Goal: Task Accomplishment & Management: Use online tool/utility

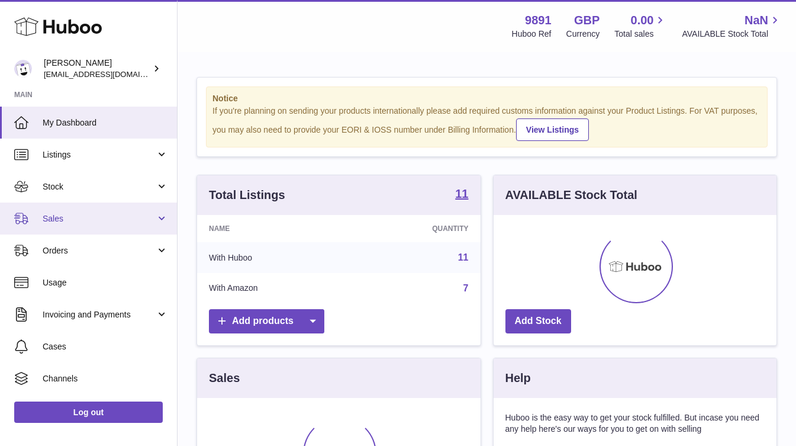
click at [90, 222] on span "Sales" at bounding box center [99, 218] width 113 height 11
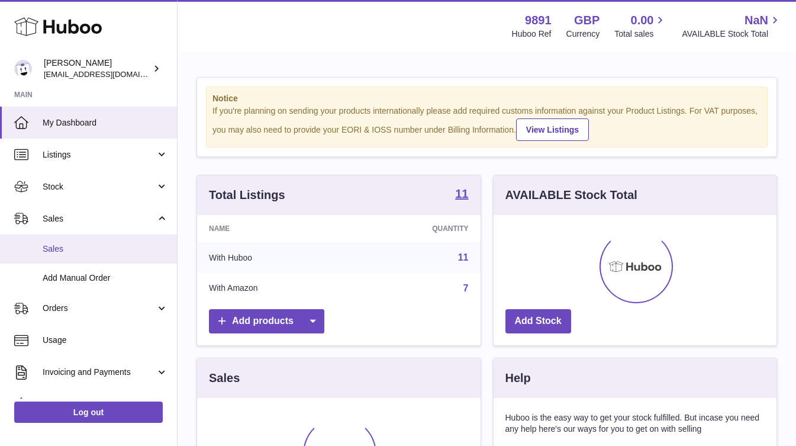
click at [90, 246] on span "Sales" at bounding box center [105, 248] width 125 height 11
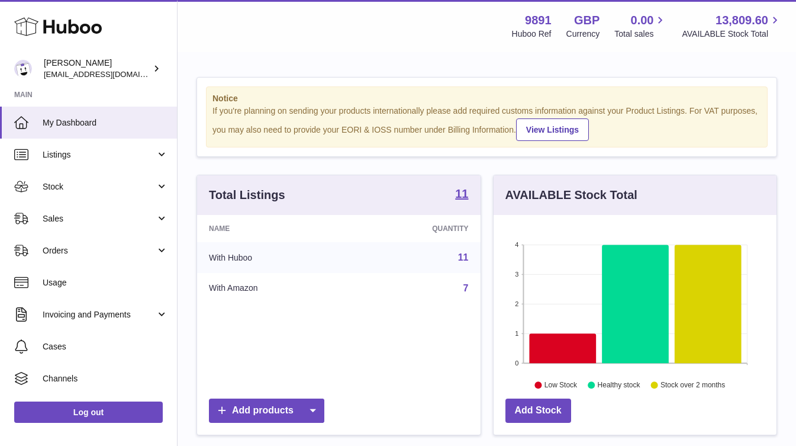
scroll to position [185, 283]
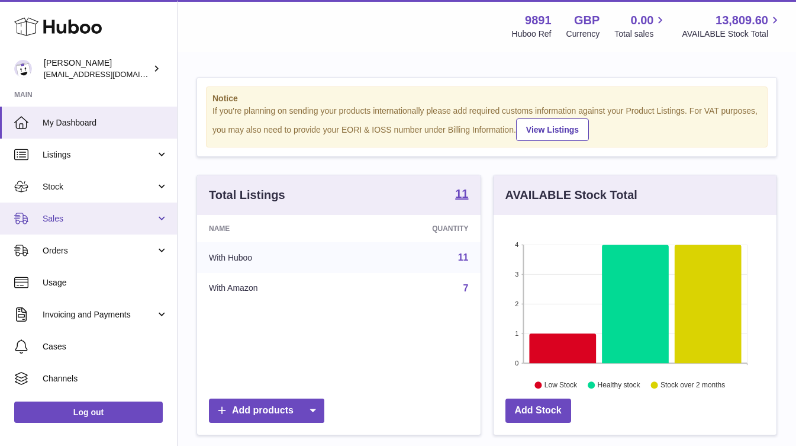
click at [82, 227] on link "Sales" at bounding box center [88, 218] width 177 height 32
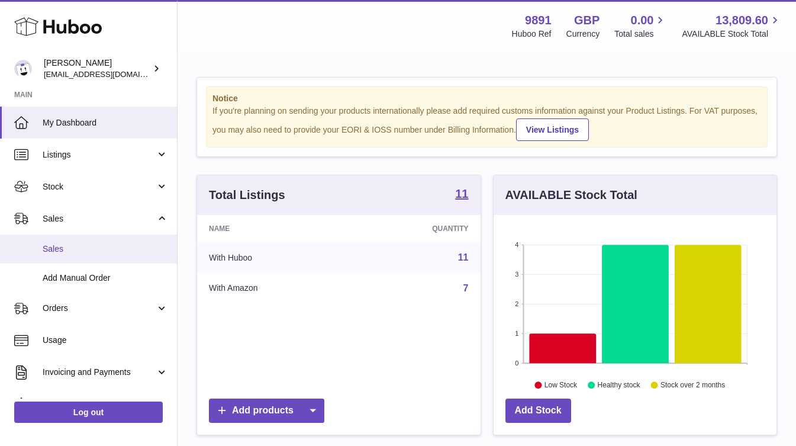
click at [86, 252] on span "Sales" at bounding box center [105, 248] width 125 height 11
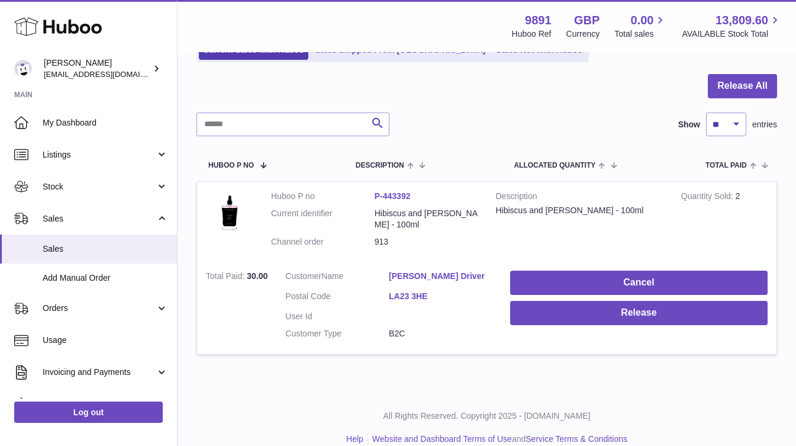
scroll to position [114, 0]
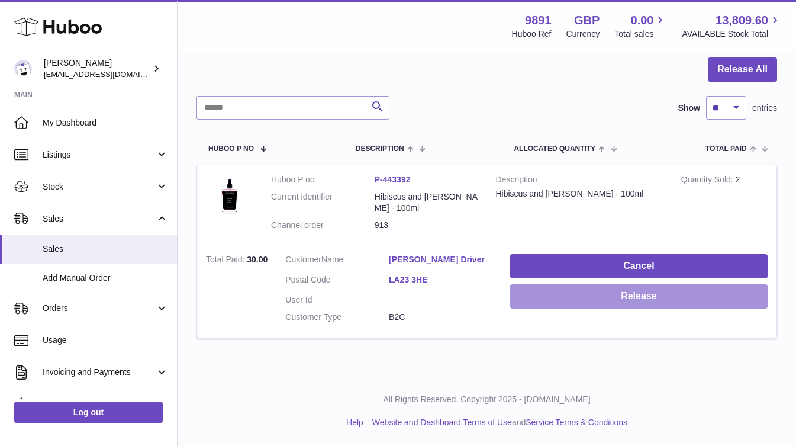
click at [653, 301] on button "Release" at bounding box center [638, 296] width 257 height 24
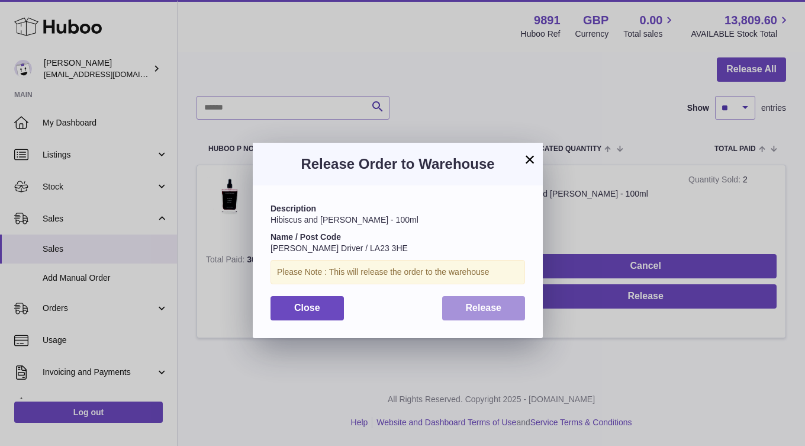
click at [491, 306] on span "Release" at bounding box center [484, 307] width 36 height 10
